Goal: Task Accomplishment & Management: Manage account settings

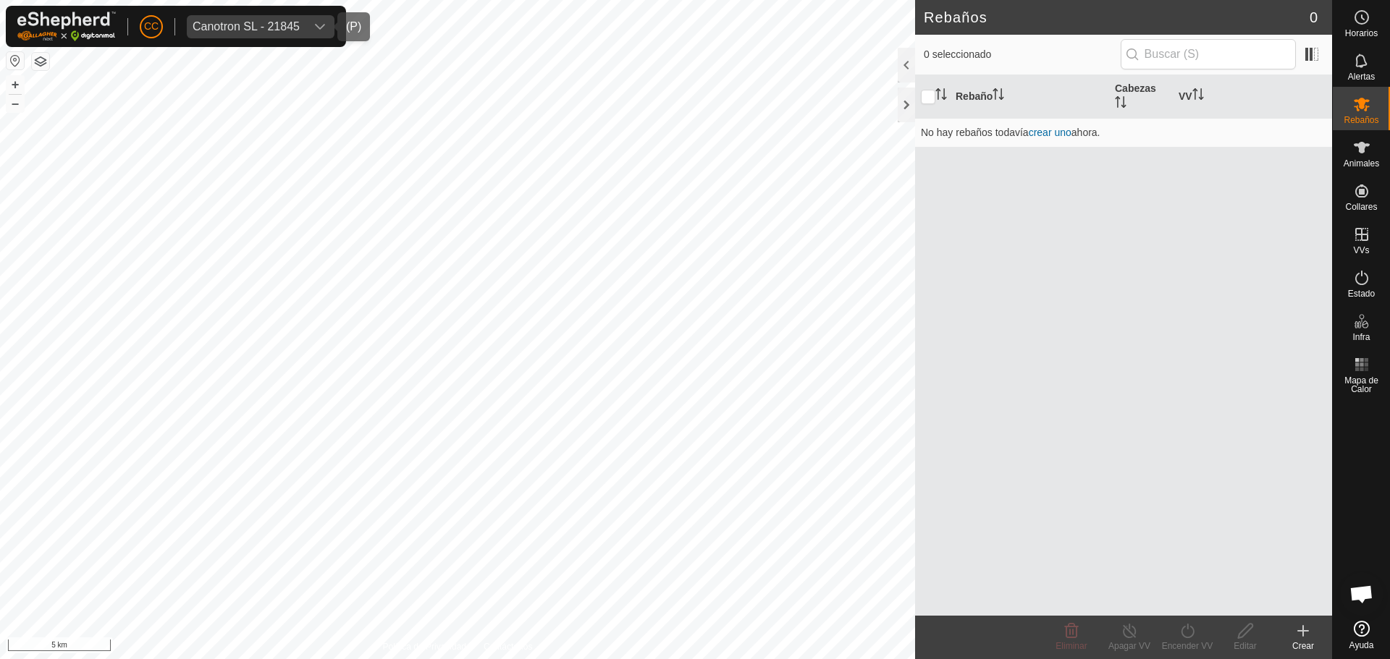
click at [254, 26] on div "Canotron SL - 21845" at bounding box center [246, 27] width 107 height 12
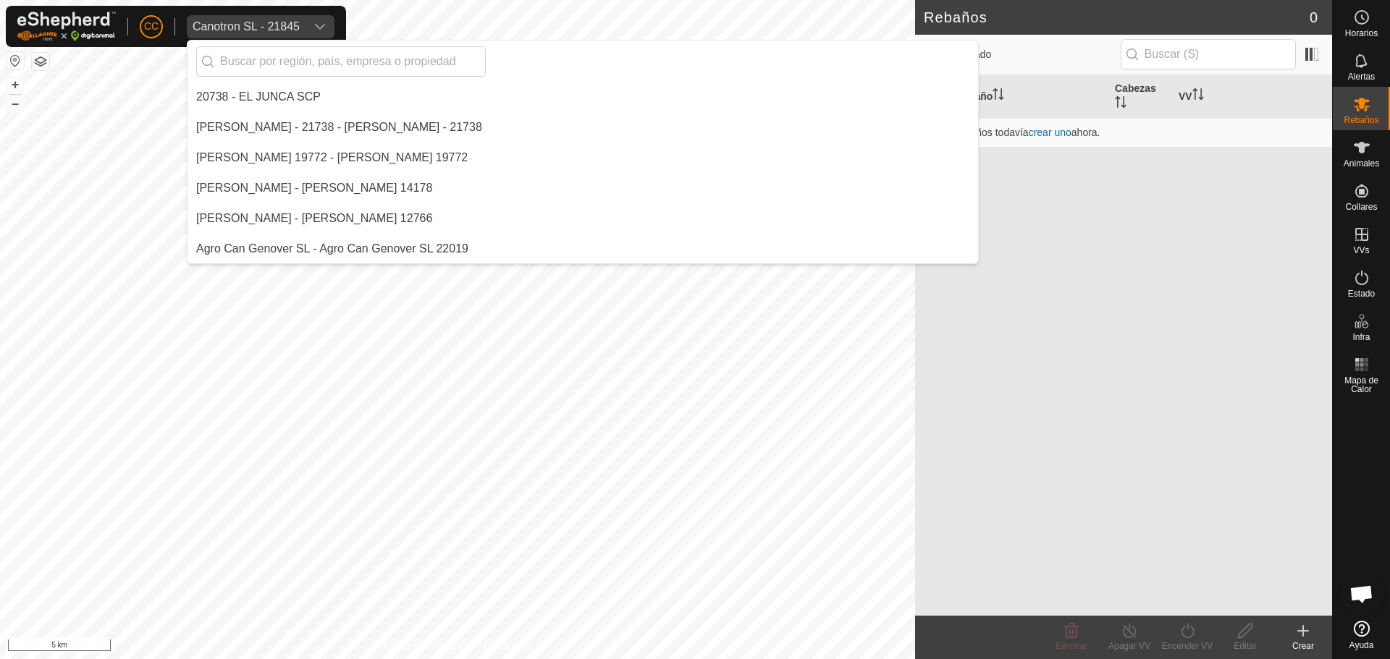
scroll to position [2401, 0]
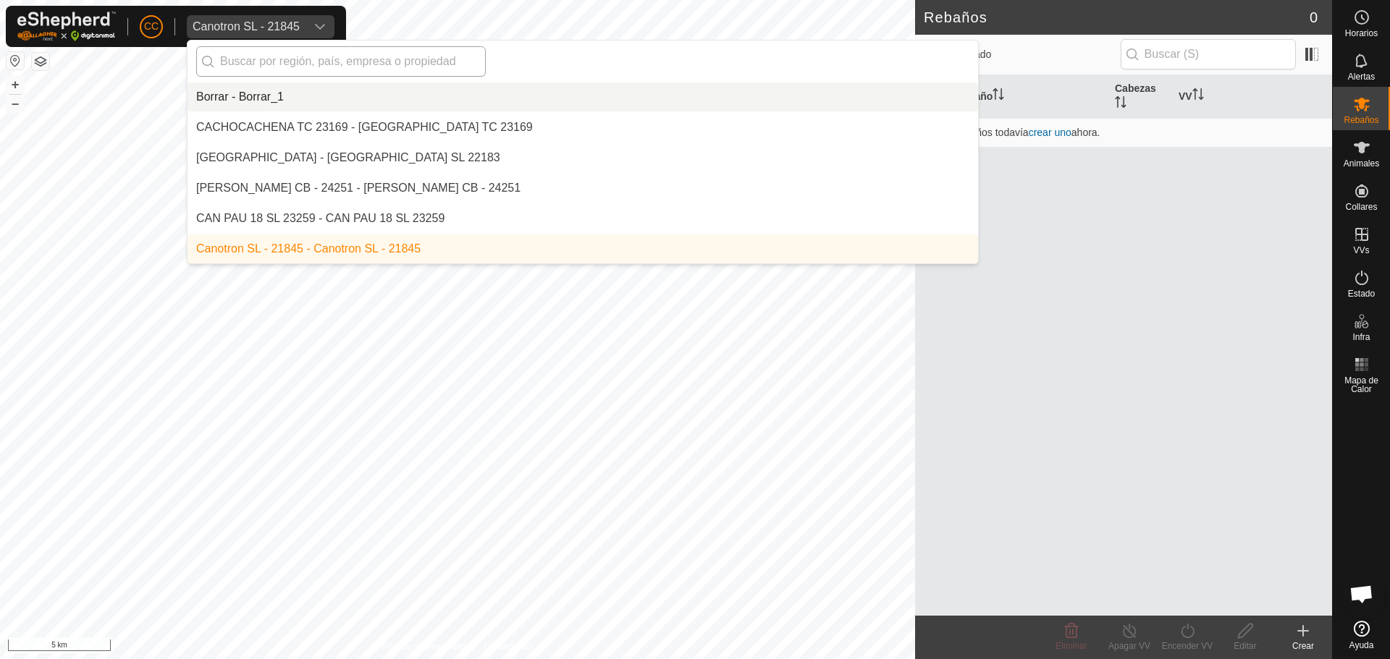
click at [297, 71] on input "text" at bounding box center [340, 61] width 289 height 30
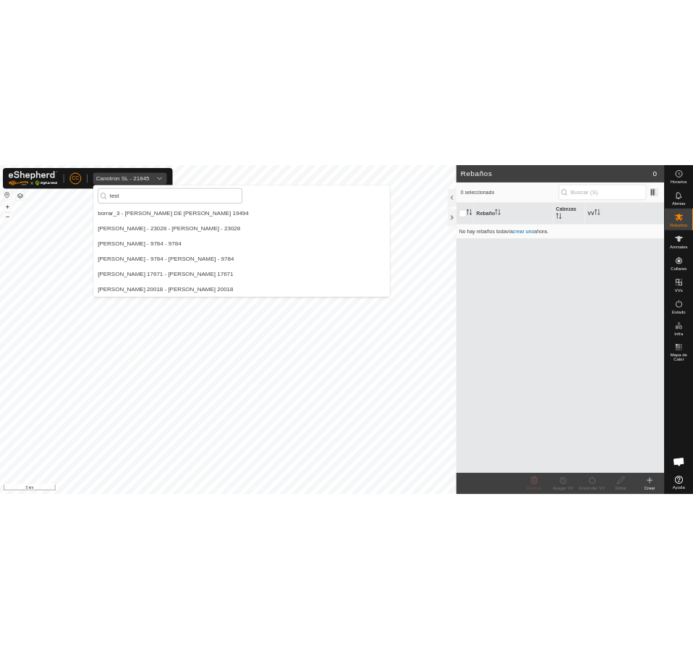
scroll to position [0, 0]
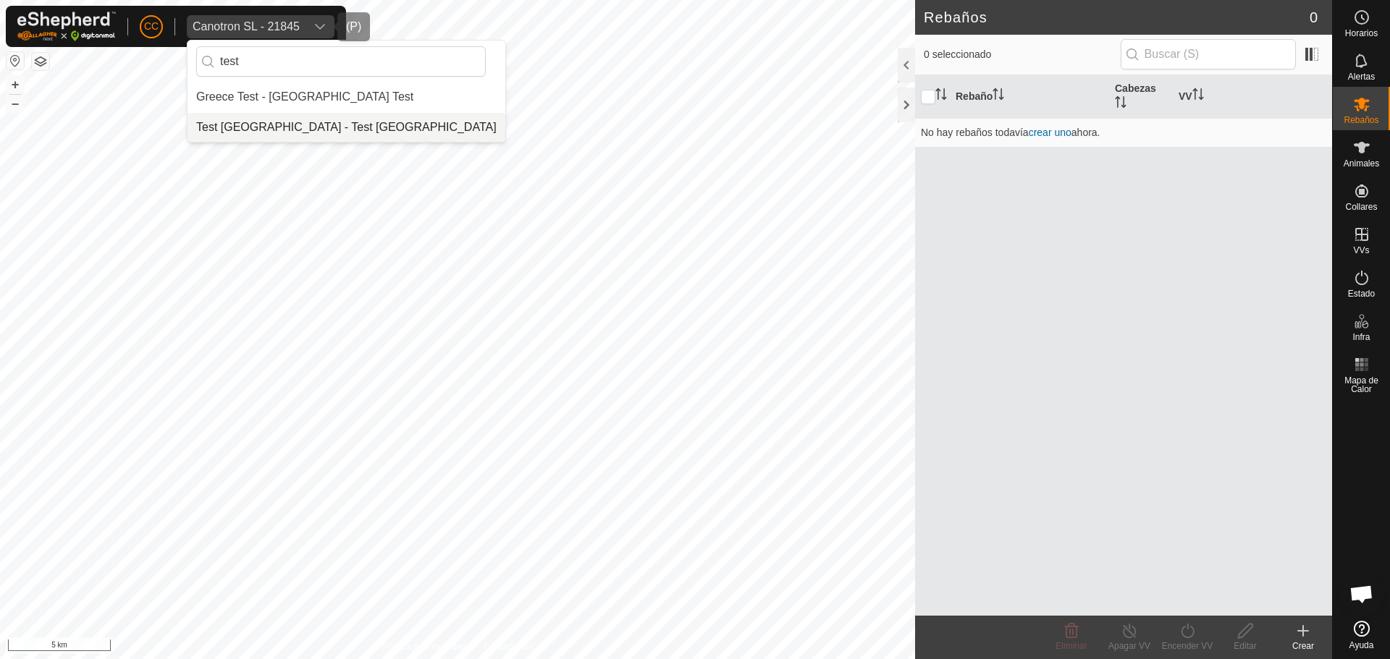
type input "test"
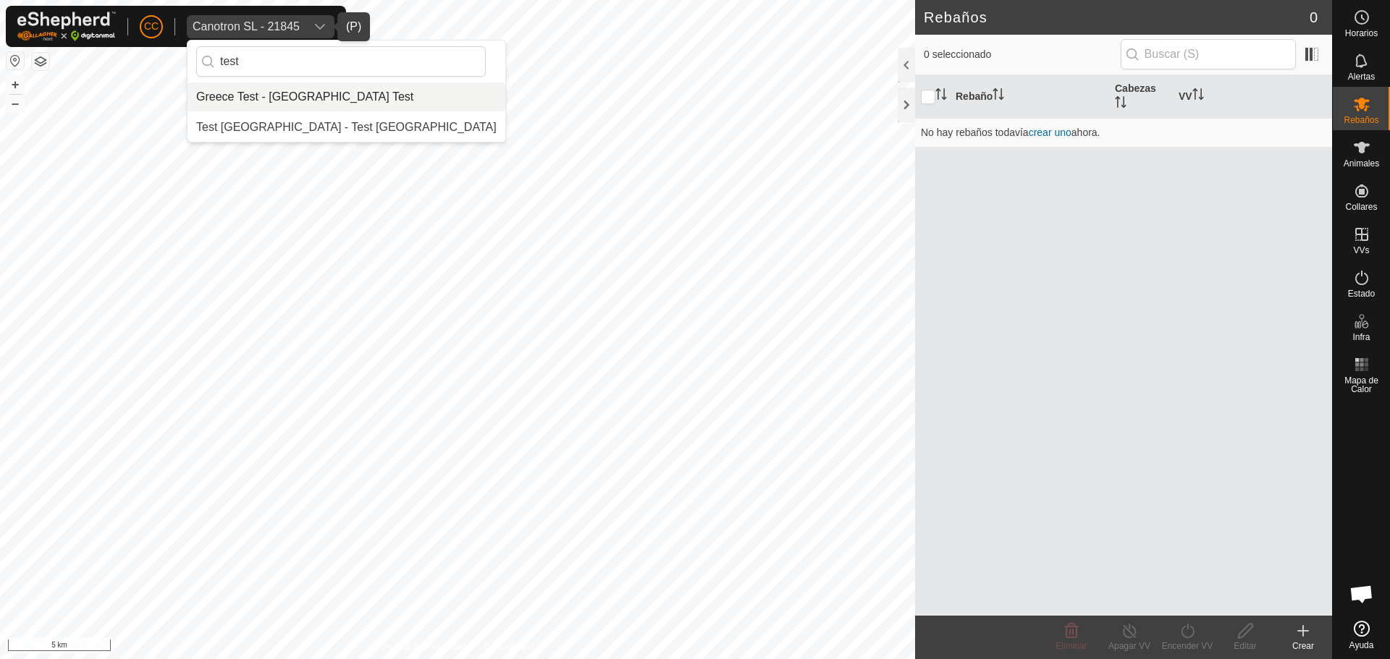
click at [331, 103] on li "Greece Test - [GEOGRAPHIC_DATA] Test" at bounding box center [346, 97] width 318 height 29
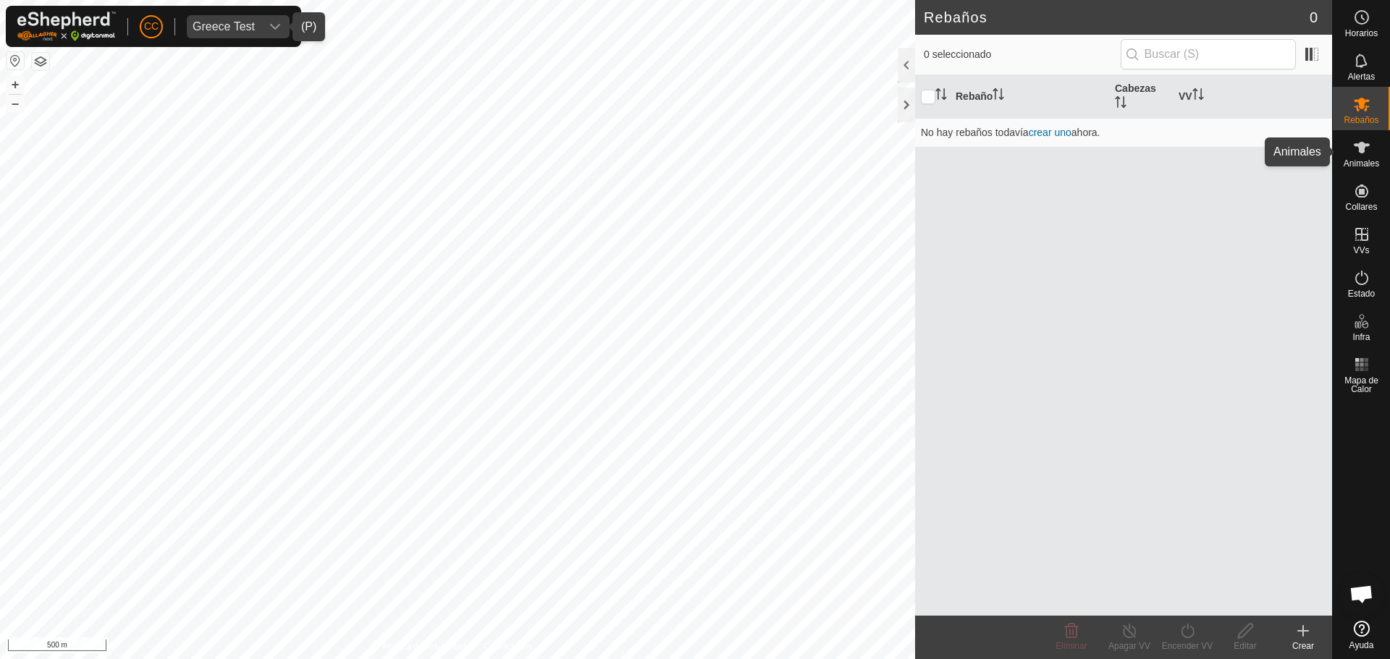
click at [1382, 153] on div "Animales" at bounding box center [1360, 151] width 57 height 43
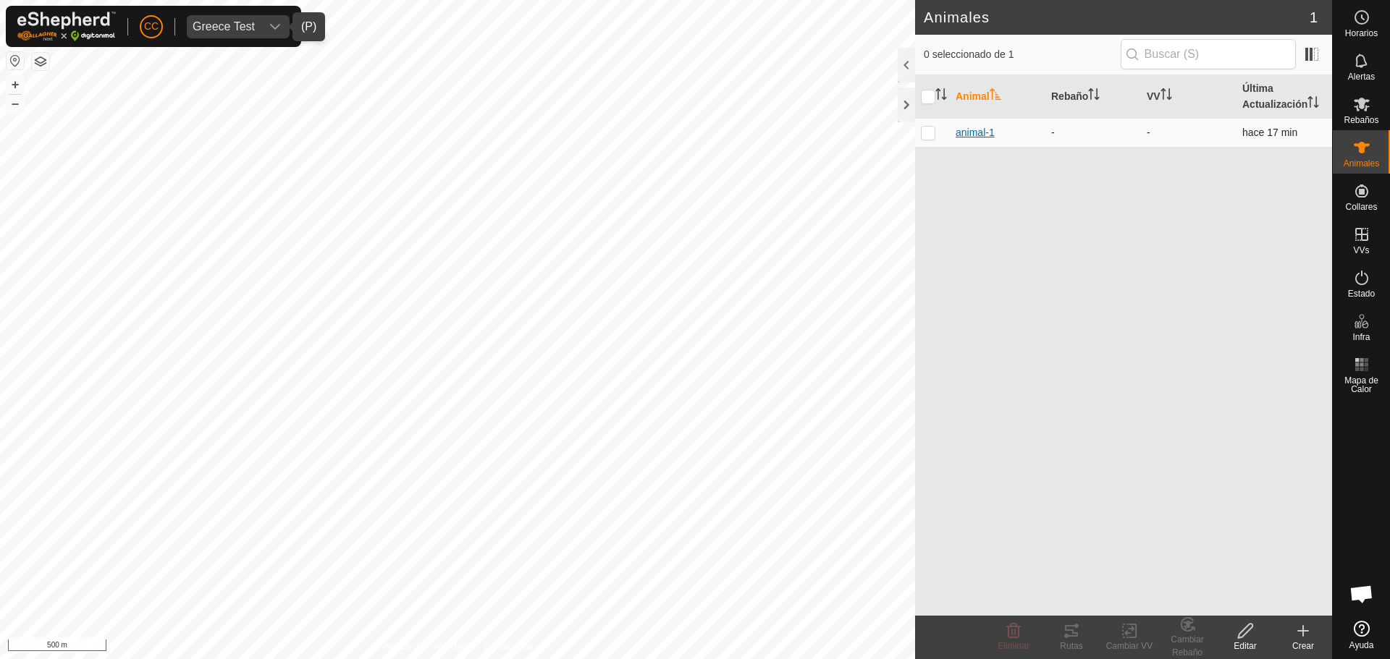
click at [980, 133] on span "animal-1" at bounding box center [974, 132] width 39 height 15
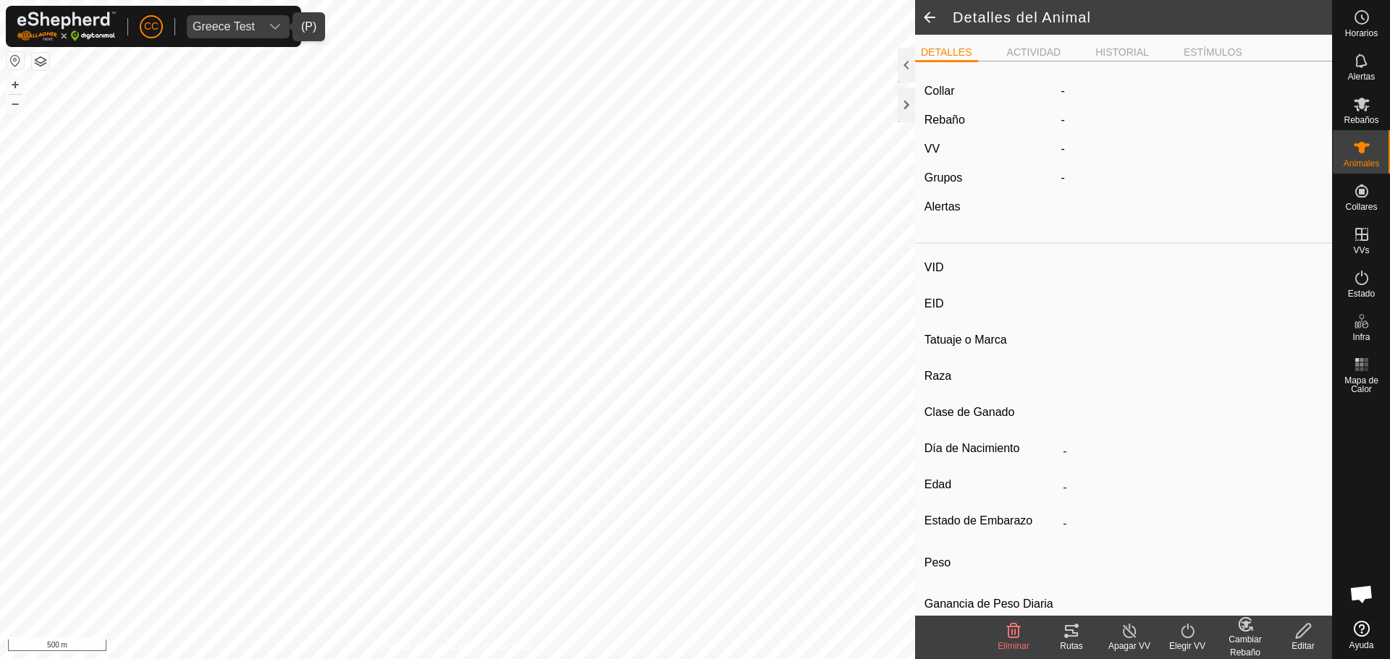
type input "animal-1"
type input "-"
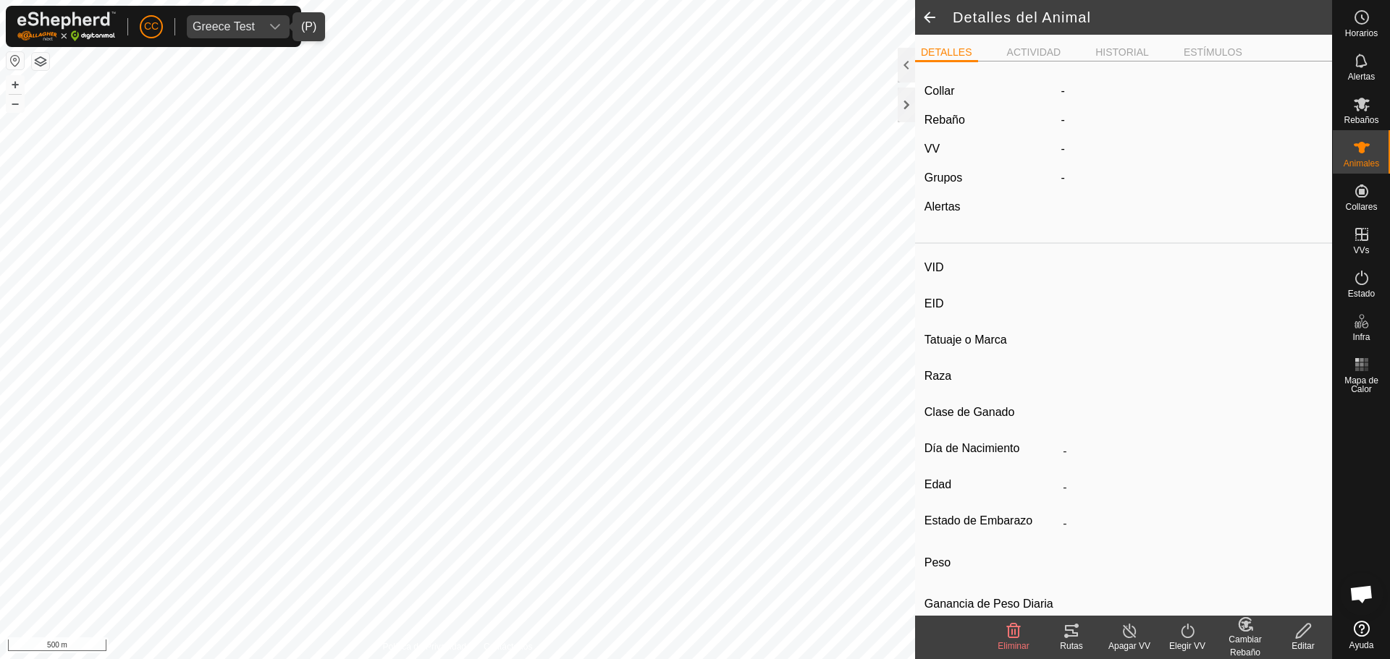
type input "0 kg"
type input "-"
click at [1068, 635] on icon at bounding box center [1071, 631] width 13 height 12
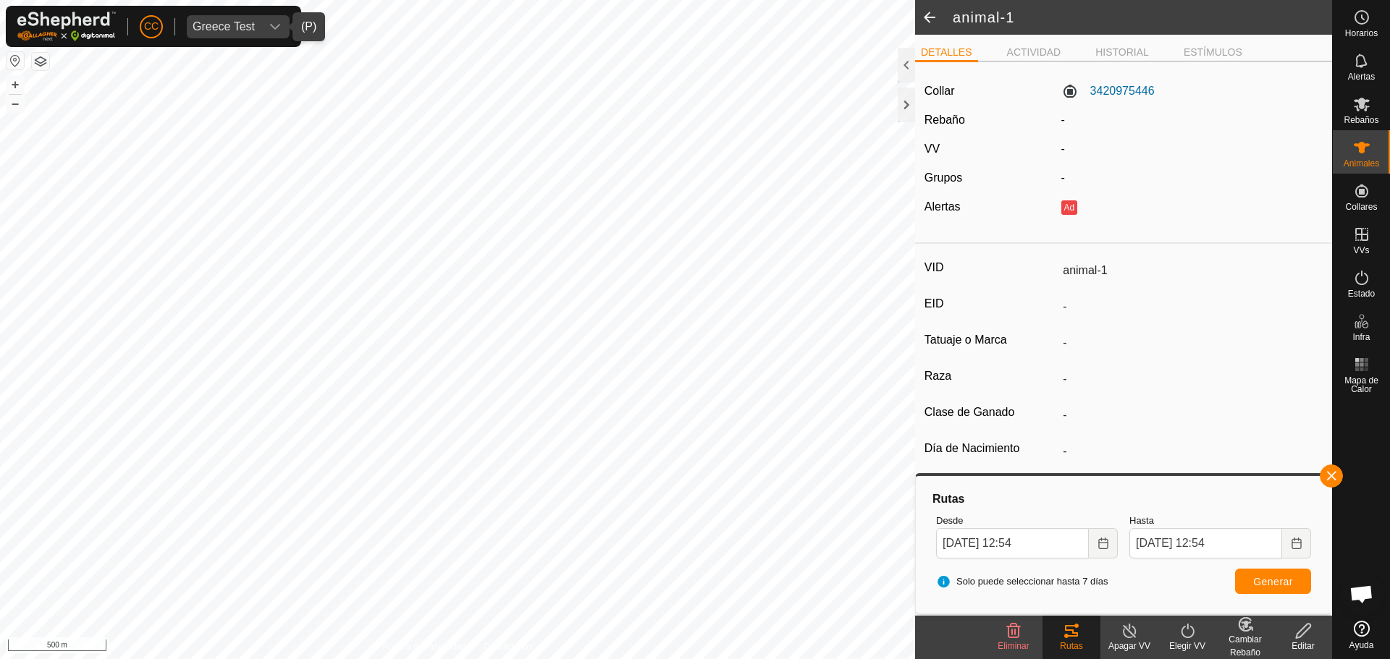
click at [1095, 78] on div "Collar 3420975446 Rebaño - VV - Grupos - Alertas Ad" at bounding box center [1123, 155] width 417 height 164
click at [1112, 92] on label "3420975446" at bounding box center [1107, 91] width 93 height 17
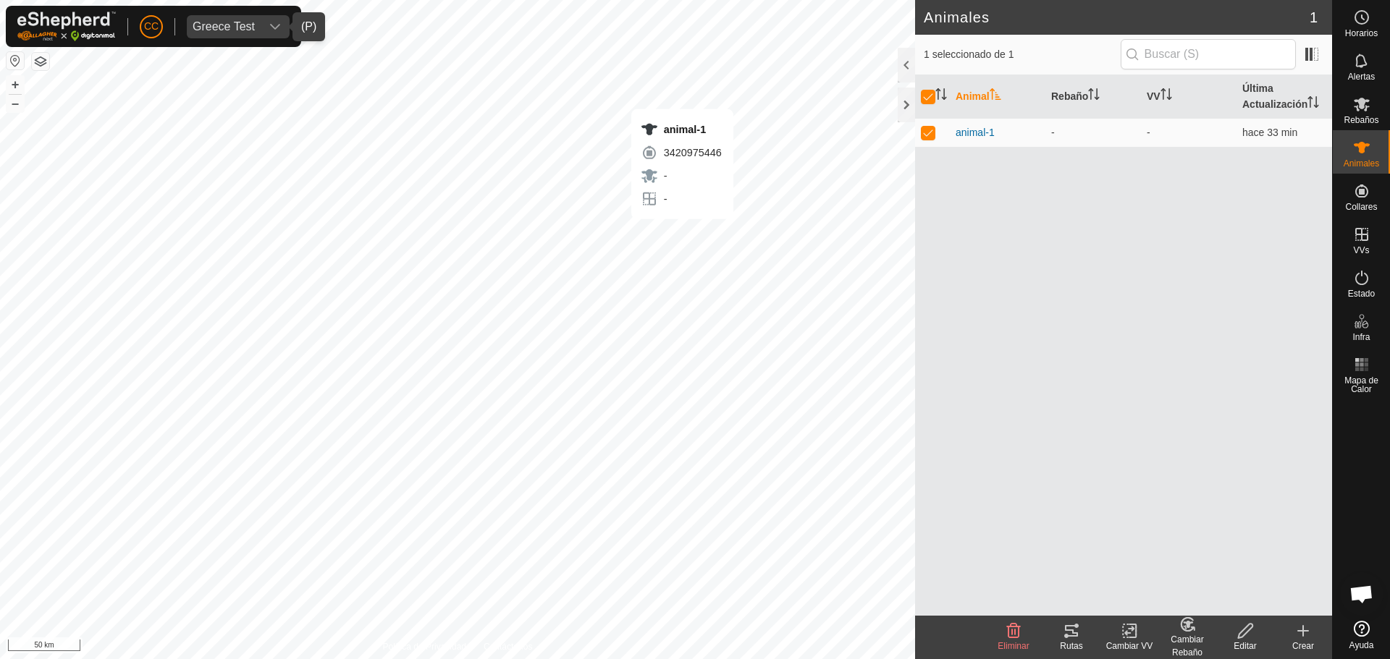
checkbox input "false"
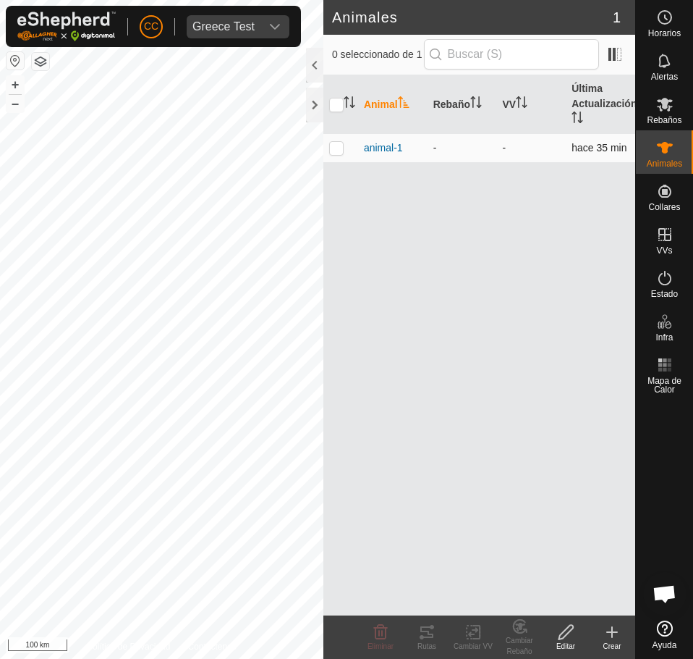
click at [377, 138] on td "animal-1" at bounding box center [392, 147] width 69 height 29
click at [379, 145] on span "animal-1" at bounding box center [383, 147] width 39 height 15
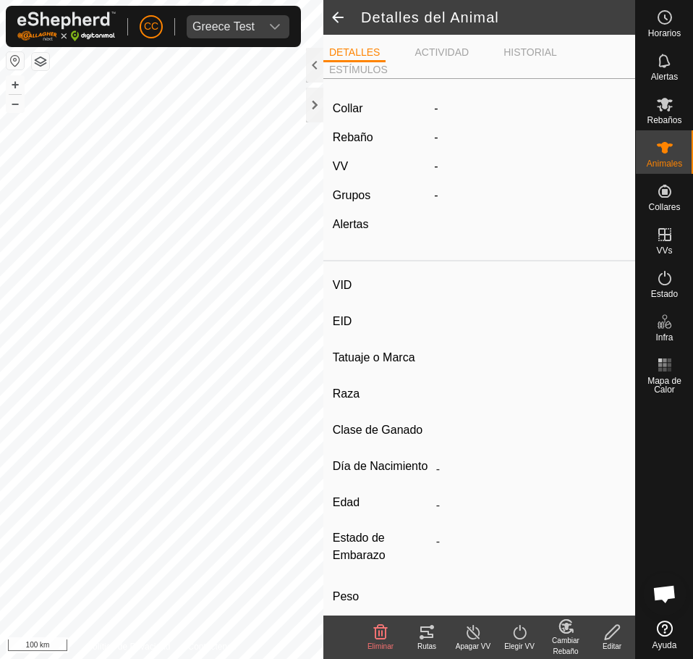
type input "animal-1"
type input "-"
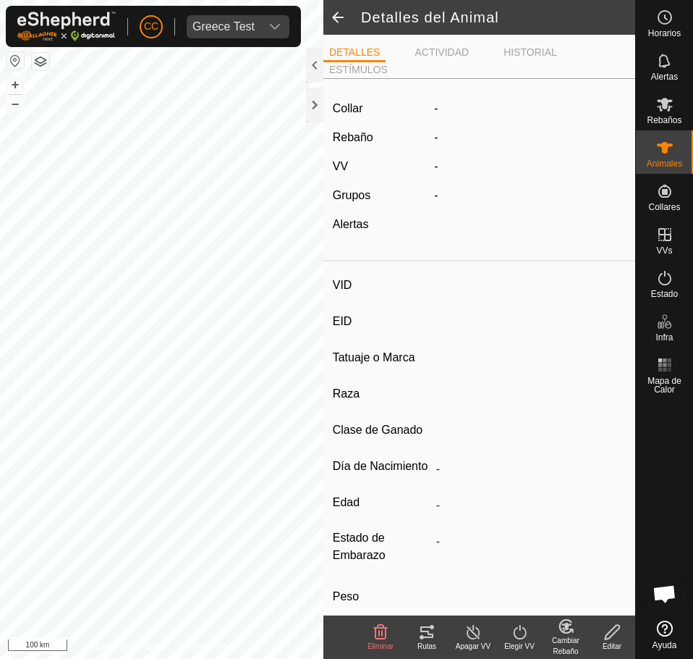
type input "0 kg"
type input "-"
